Goal: Complete application form

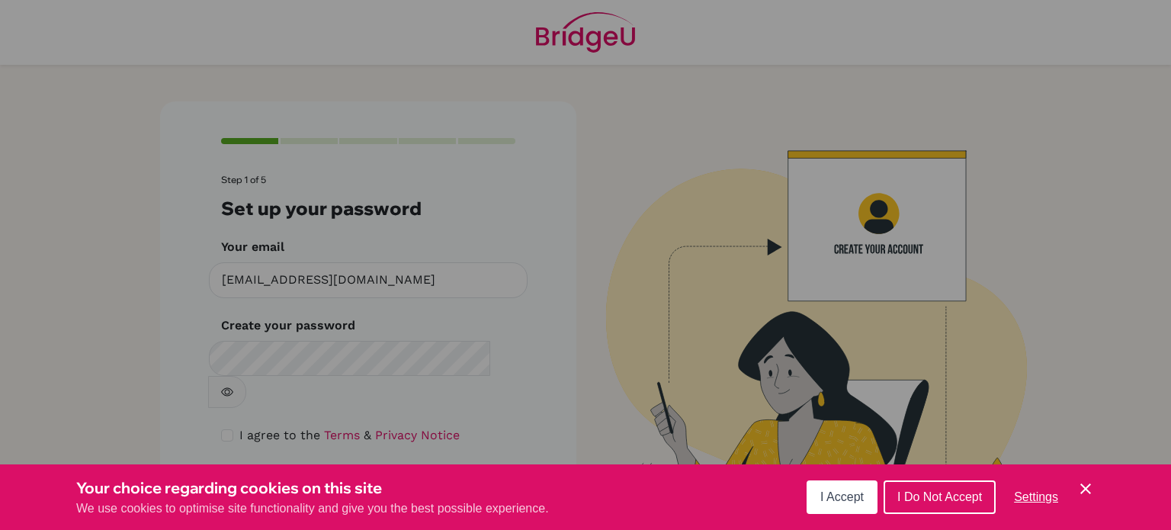
scroll to position [2, 0]
click at [332, 355] on div "Cookie Preferences" at bounding box center [585, 265] width 1171 height 530
click at [848, 503] on span "I Accept" at bounding box center [841, 496] width 43 height 13
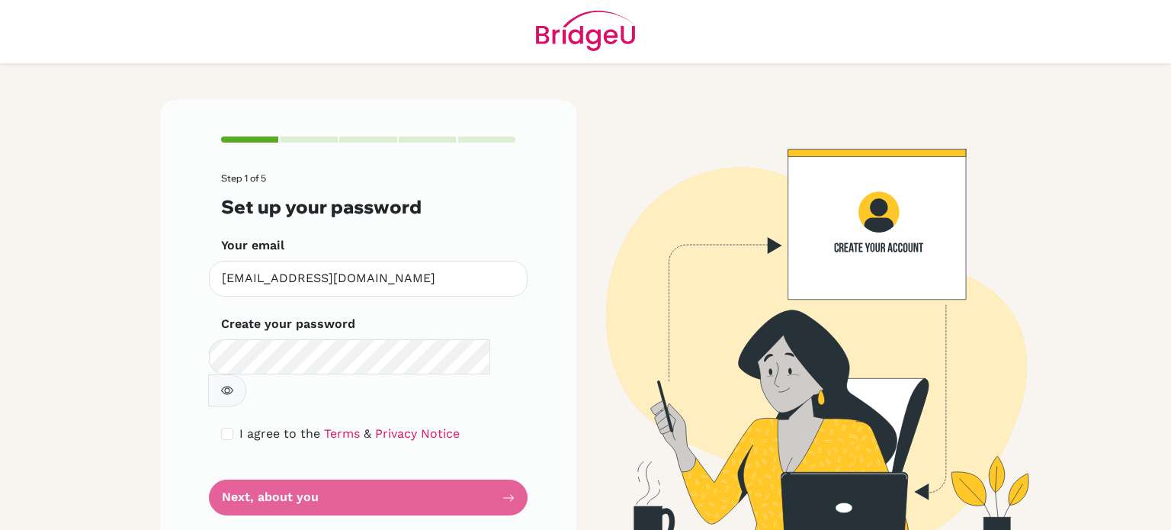
click at [232, 412] on form "Step 1 of 5 Set up your password Your email [EMAIL_ADDRESS][DOMAIN_NAME] Invali…" at bounding box center [368, 344] width 294 height 342
click at [232, 425] on div "I agree to the Terms & Privacy Notice" at bounding box center [368, 434] width 294 height 18
click at [229, 425] on div "I agree to the Terms & Privacy Notice" at bounding box center [368, 434] width 294 height 18
click at [221, 428] on input "checkbox" at bounding box center [227, 434] width 12 height 12
checkbox input "true"
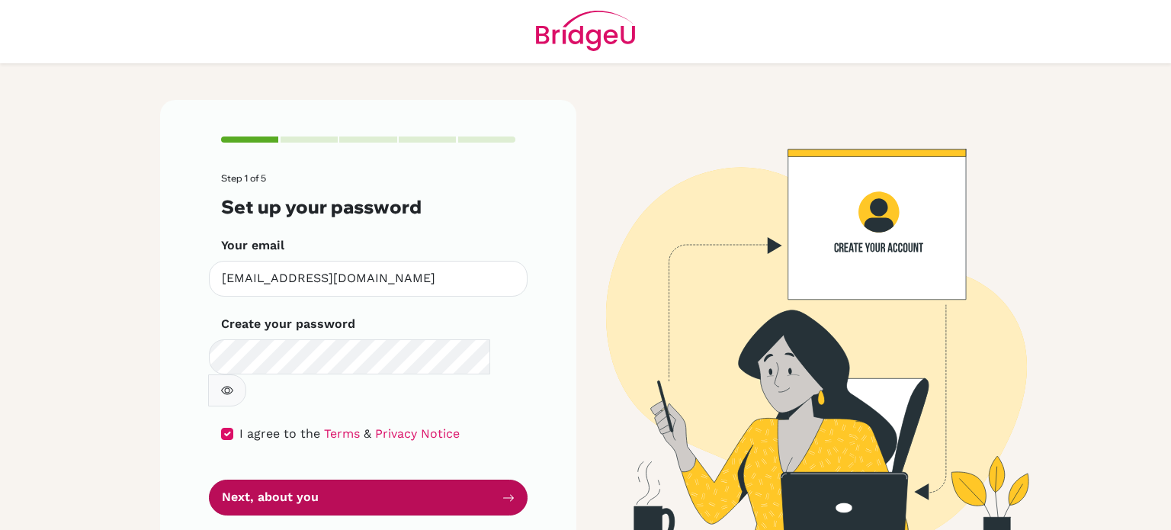
click at [284, 479] on button "Next, about you" at bounding box center [368, 497] width 319 height 36
